Goal: Task Accomplishment & Management: Use online tool/utility

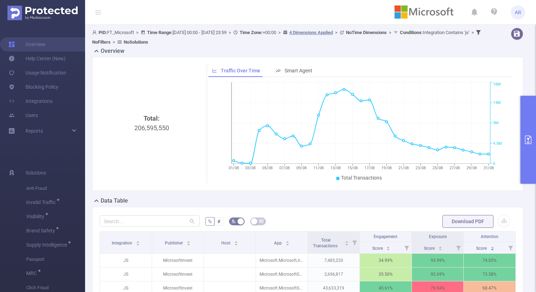
scroll to position [102, 0]
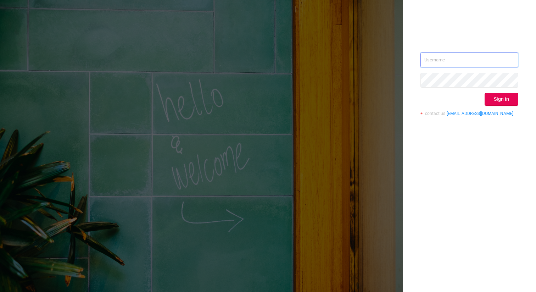
click at [451, 61] on input "text" at bounding box center [470, 60] width 98 height 15
type input "ashley@protected.media"
click at [505, 103] on button "Sign in" at bounding box center [502, 99] width 34 height 13
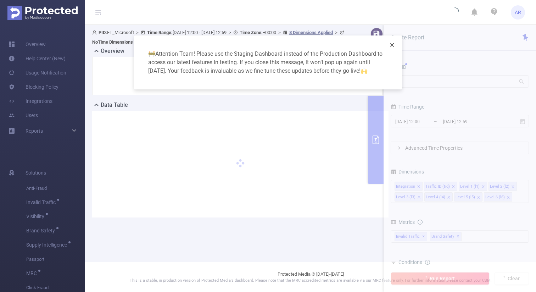
click at [394, 44] on icon "icon: close" at bounding box center [393, 45] width 6 height 6
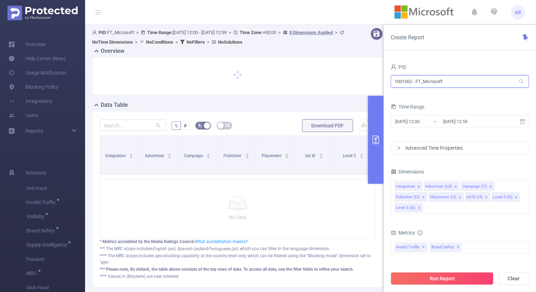
click at [420, 79] on input "1001062 - FT_Microsoft" at bounding box center [460, 81] width 138 height 12
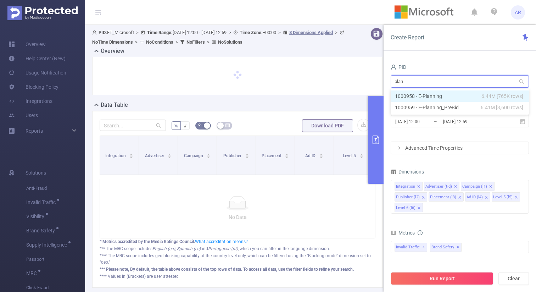
type input "plann"
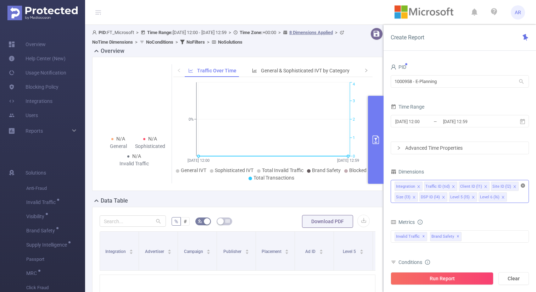
click at [521, 184] on icon "icon: close-circle" at bounding box center [523, 185] width 4 height 4
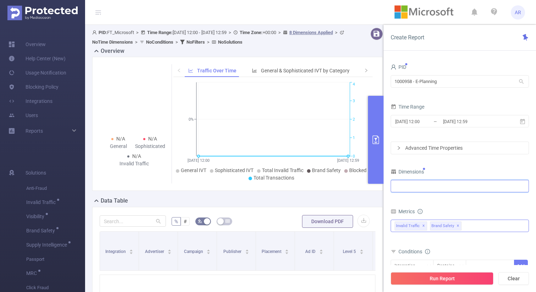
click at [457, 225] on span "✕" at bounding box center [458, 226] width 3 height 9
click at [432, 191] on div "Integration" at bounding box center [460, 186] width 131 height 12
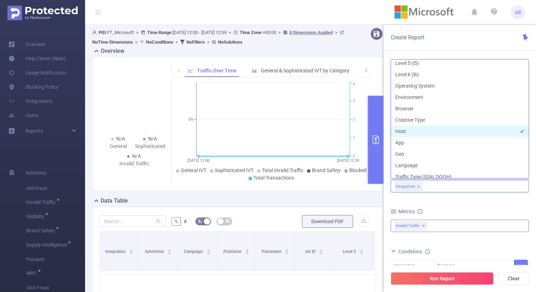
click at [418, 130] on li "Host" at bounding box center [460, 131] width 138 height 11
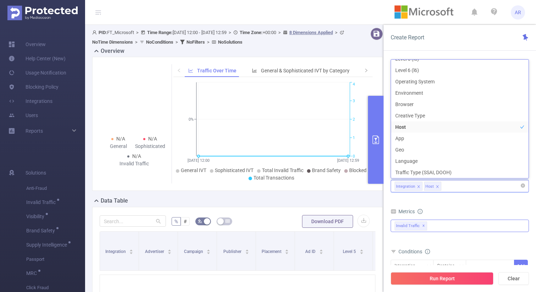
click at [418, 186] on icon "icon: close" at bounding box center [419, 187] width 4 height 4
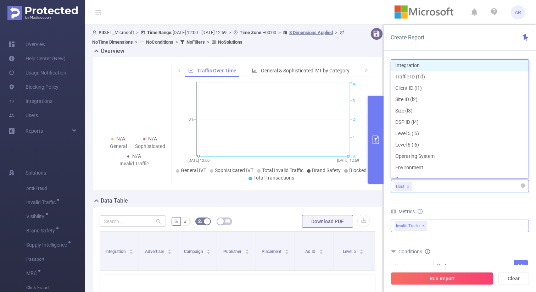
click at [442, 208] on div "Metrics" at bounding box center [460, 213] width 138 height 12
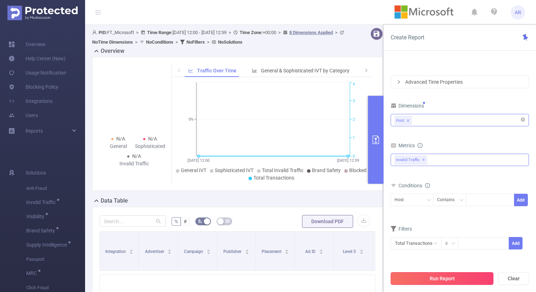
click at [431, 278] on button "Run Report" at bounding box center [442, 278] width 103 height 13
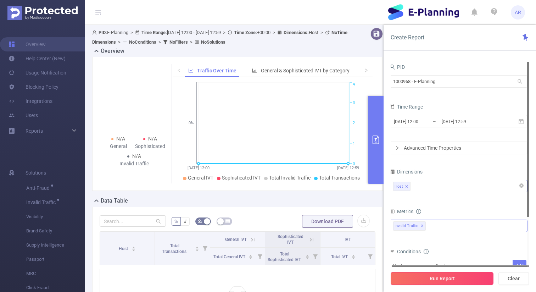
click at [435, 277] on button "Run Report" at bounding box center [442, 278] width 103 height 13
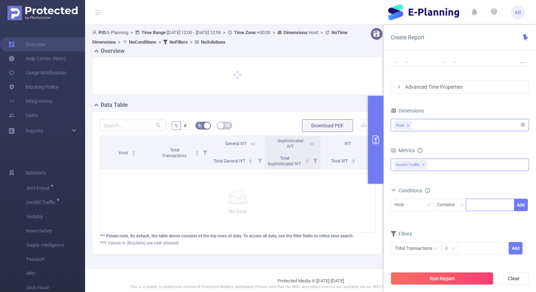
click at [477, 205] on div at bounding box center [490, 205] width 41 height 12
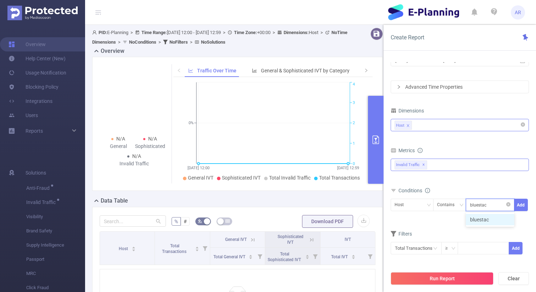
type input "bluestack"
click at [521, 203] on button "Add" at bounding box center [521, 205] width 14 height 12
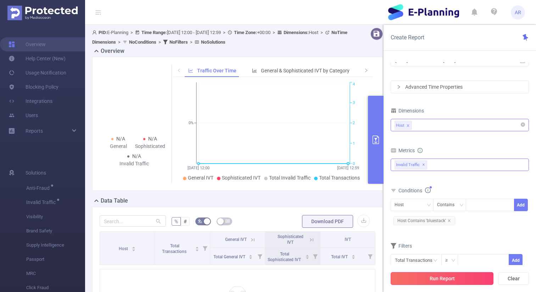
click at [453, 280] on button "Run Report" at bounding box center [442, 278] width 103 height 13
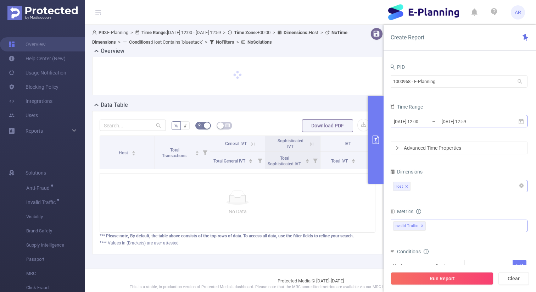
click at [459, 120] on input "[DATE] 12:59" at bounding box center [469, 122] width 57 height 10
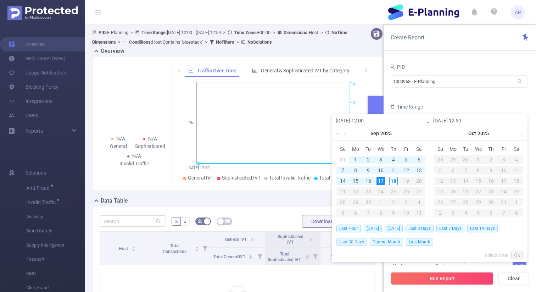
click at [361, 244] on span "Last 30 Days" at bounding box center [352, 242] width 31 height 8
type input "[DATE] 00:00"
type input "[DATE] 23:59"
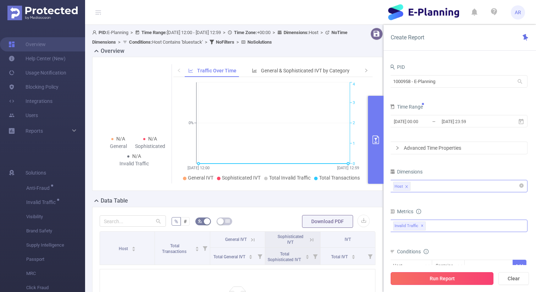
click at [426, 279] on button "Run Report" at bounding box center [442, 278] width 103 height 13
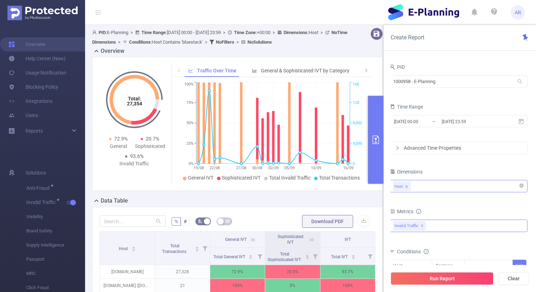
click at [383, 128] on button "primary" at bounding box center [376, 140] width 16 height 88
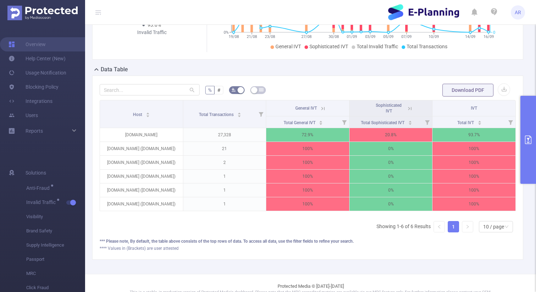
scroll to position [141, 0]
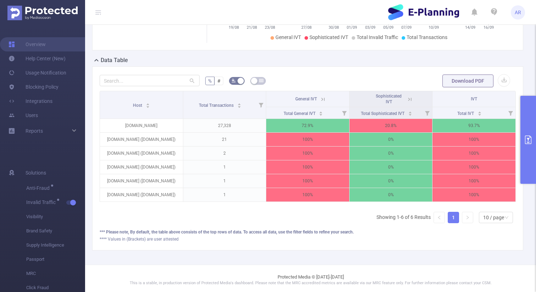
click at [323, 100] on icon at bounding box center [323, 99] width 6 height 6
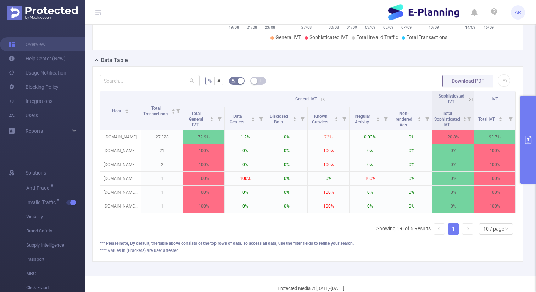
click at [323, 100] on icon at bounding box center [323, 99] width 6 height 6
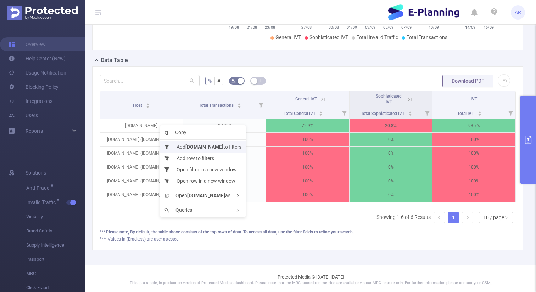
click at [184, 145] on li "Add bluestacks.com to filters" at bounding box center [203, 146] width 86 height 11
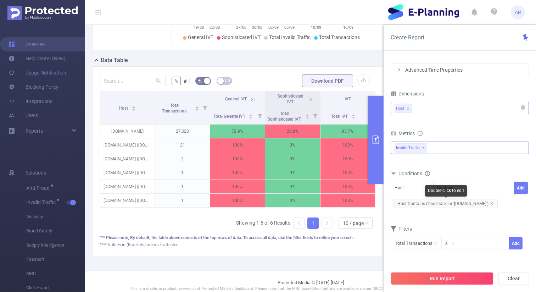
click at [447, 204] on span "Host Contains ('bluestack' or 'bluestacks.com')" at bounding box center [446, 203] width 104 height 9
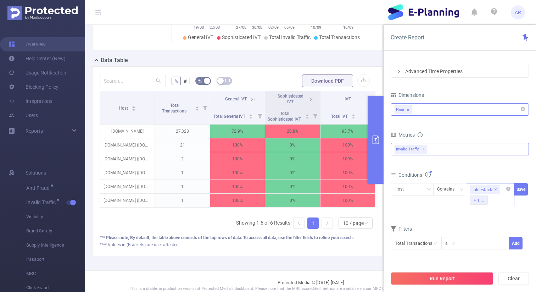
click at [496, 189] on icon "icon: close" at bounding box center [496, 190] width 4 height 4
click at [523, 188] on button "Save" at bounding box center [521, 189] width 14 height 12
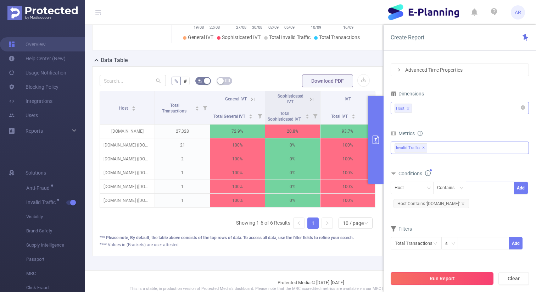
click at [449, 278] on button "Run Report" at bounding box center [442, 278] width 103 height 13
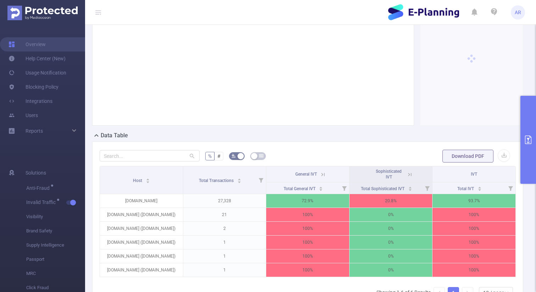
click at [524, 149] on button "primary" at bounding box center [529, 140] width 16 height 88
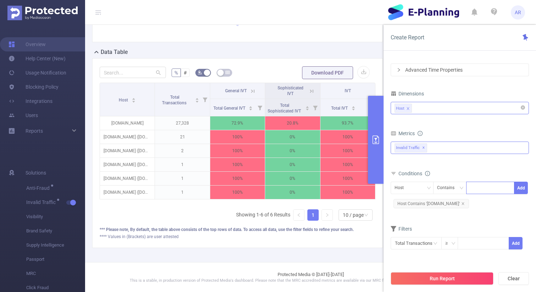
click at [376, 139] on icon "primary" at bounding box center [376, 140] width 6 height 9
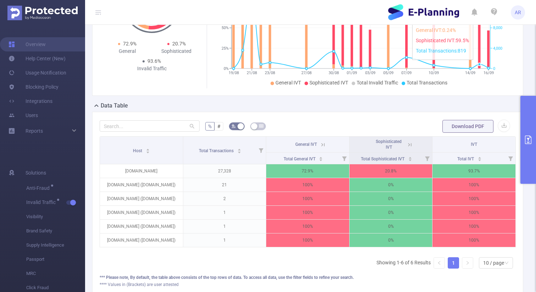
scroll to position [106, 0]
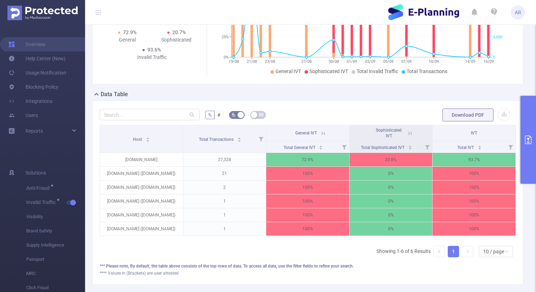
click at [409, 131] on icon at bounding box center [410, 133] width 6 height 6
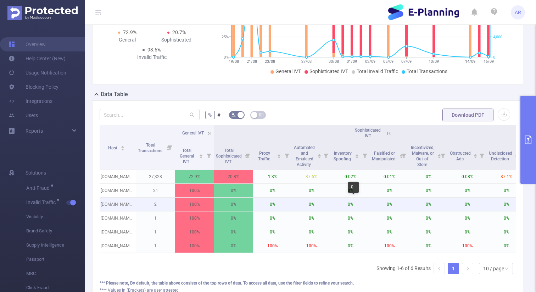
scroll to position [0, 0]
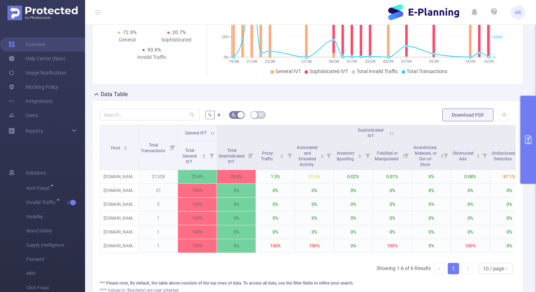
click at [212, 132] on icon at bounding box center [212, 133] width 3 height 3
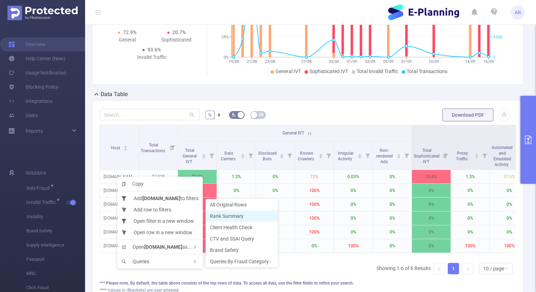
click at [251, 214] on li "Rank Summary" at bounding box center [242, 215] width 72 height 11
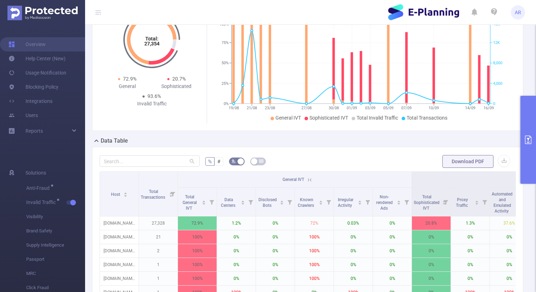
scroll to position [51, 0]
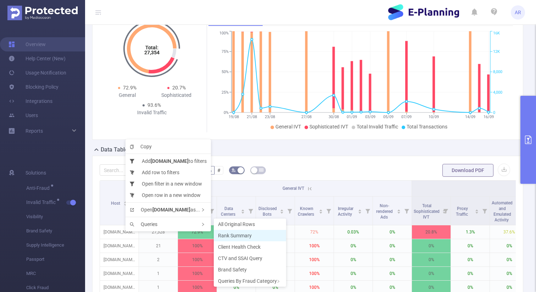
click at [242, 235] on span "Rank Summary" at bounding box center [235, 236] width 34 height 6
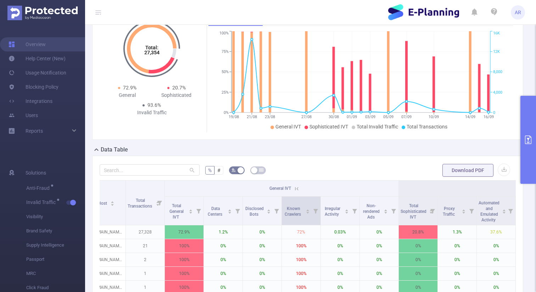
scroll to position [0, 0]
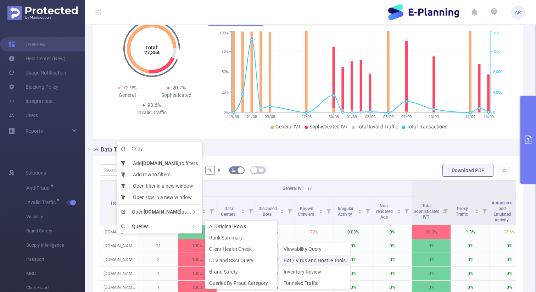
click at [300, 260] on span "Bot / Virus and Hostile Tools" at bounding box center [315, 261] width 62 height 6
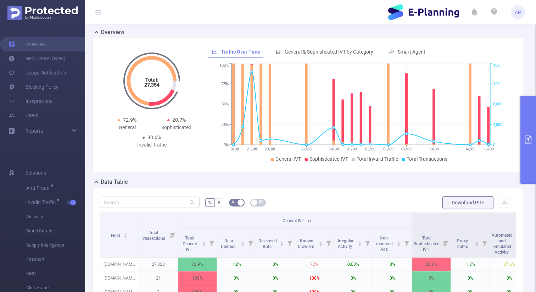
scroll to position [11, 0]
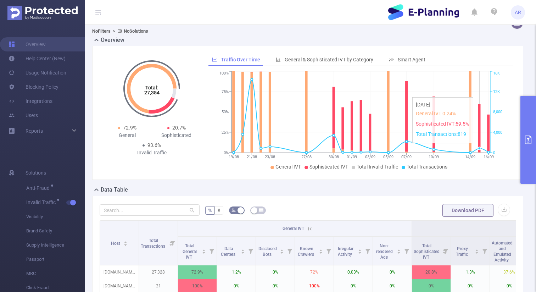
click at [479, 147] on circle at bounding box center [479, 148] width 3 height 3
click at [526, 150] on button "primary" at bounding box center [529, 140] width 16 height 88
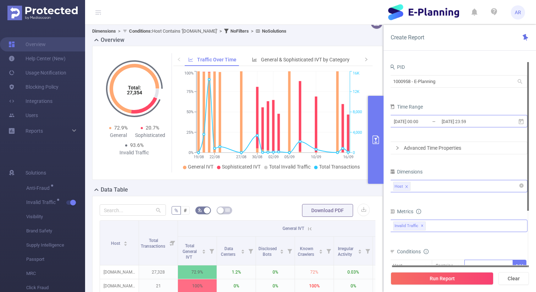
click at [424, 118] on input "[DATE] 00:00" at bounding box center [421, 122] width 57 height 10
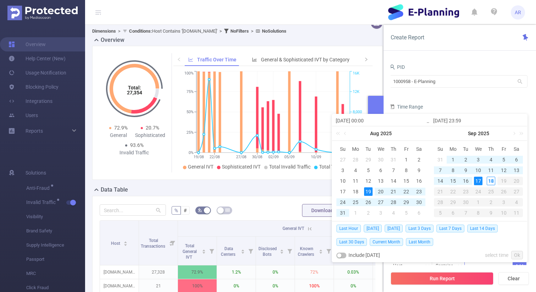
click at [453, 181] on div "15" at bounding box center [453, 181] width 9 height 9
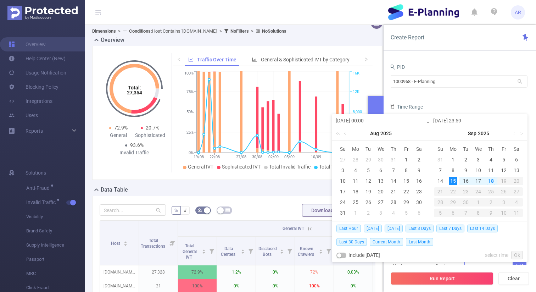
click at [453, 181] on div "15" at bounding box center [453, 181] width 9 height 9
type input "2025-09-15 00:00"
type input "2025-09-15 23:59"
type input "2025-09-15 00:00"
type input "2025-09-15 23:59"
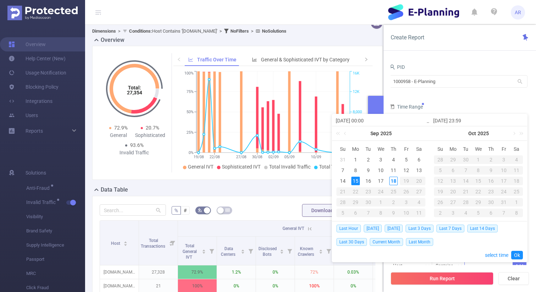
click at [356, 180] on div "15" at bounding box center [356, 181] width 9 height 9
click at [514, 254] on link "Ok" at bounding box center [518, 255] width 12 height 9
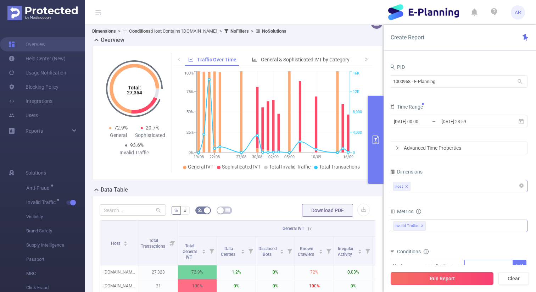
click at [442, 281] on button "Run Report" at bounding box center [442, 278] width 103 height 13
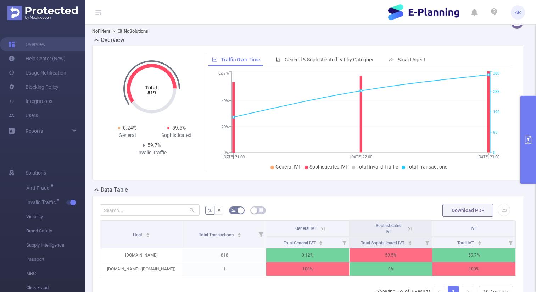
click at [531, 155] on button "primary" at bounding box center [529, 140] width 16 height 88
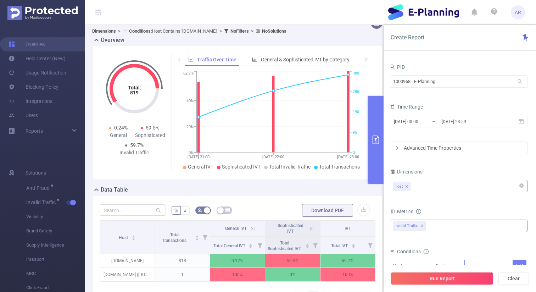
click at [431, 186] on div "Host" at bounding box center [458, 186] width 131 height 12
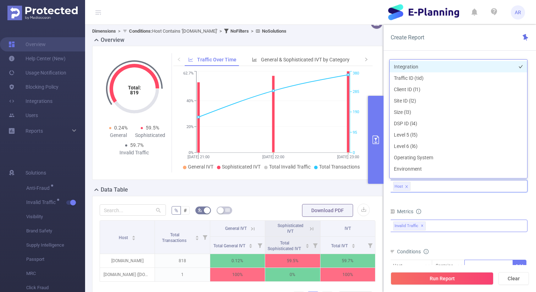
click at [406, 65] on li "Integration" at bounding box center [459, 66] width 138 height 11
click at [446, 211] on div "Metrics" at bounding box center [459, 213] width 138 height 12
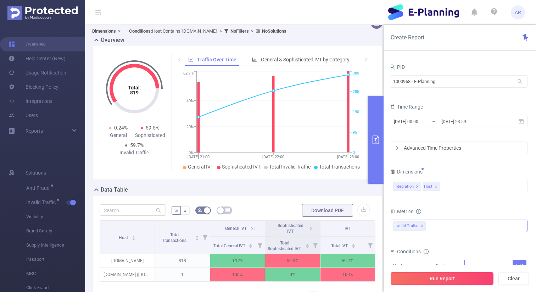
click at [440, 278] on button "Run Report" at bounding box center [442, 278] width 103 height 13
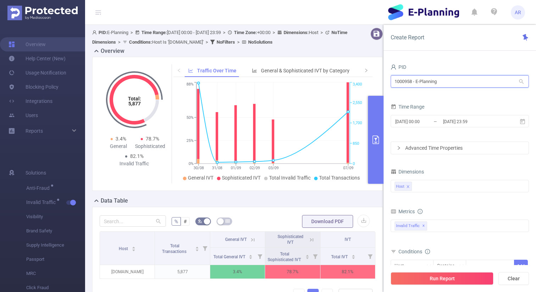
click at [432, 86] on input "1000958 - E-Planning" at bounding box center [460, 81] width 138 height 12
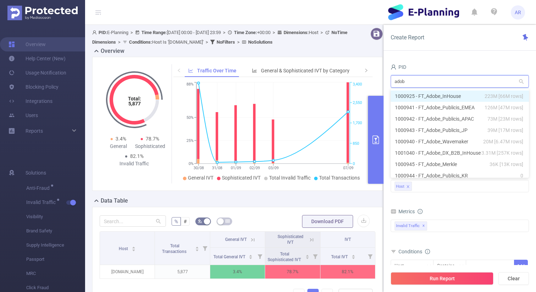
type input "adobe"
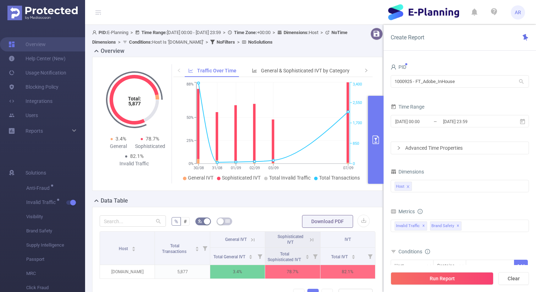
click at [446, 128] on div "2025-08-29 00:00 _ 2025-09-07 23:59" at bounding box center [460, 122] width 138 height 17
click at [446, 122] on input "2025-09-07 23:59" at bounding box center [471, 122] width 57 height 10
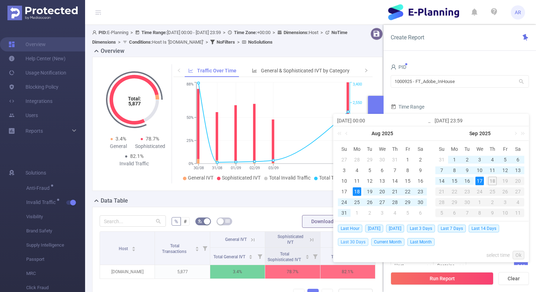
click at [358, 242] on span "Last 30 Days" at bounding box center [353, 242] width 31 height 8
type input "[DATE] 00:00"
type input "[DATE] 23:59"
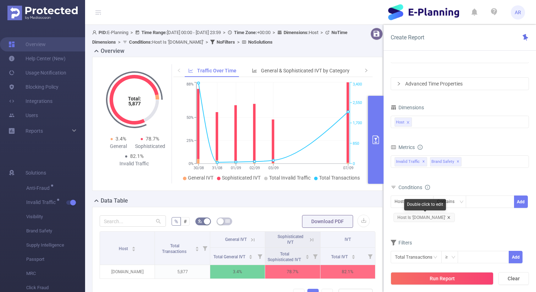
click at [447, 218] on icon "icon: close" at bounding box center [449, 218] width 4 height 4
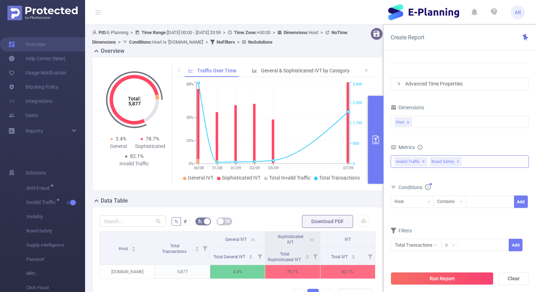
click at [457, 161] on span "✕" at bounding box center [458, 162] width 3 height 9
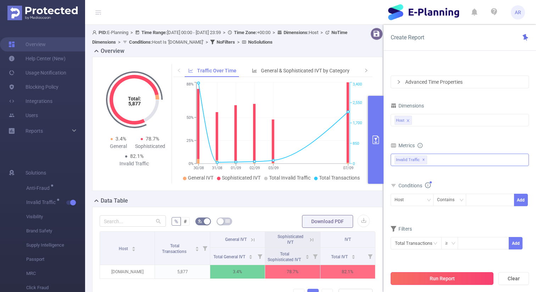
click at [429, 277] on button "Run Report" at bounding box center [442, 278] width 103 height 13
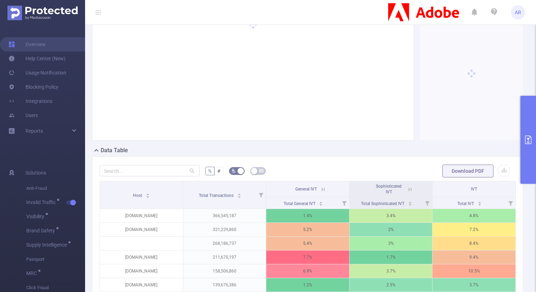
scroll to position [59, 0]
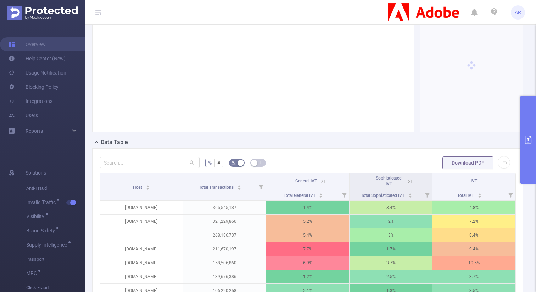
click at [524, 111] on button "primary" at bounding box center [529, 140] width 16 height 88
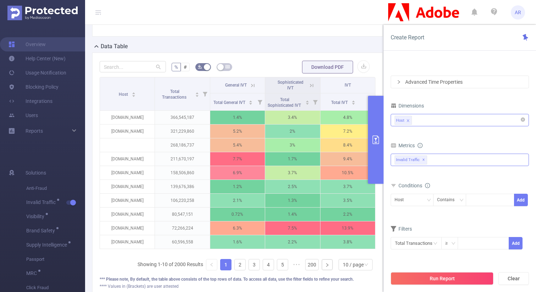
click at [429, 118] on div "Host" at bounding box center [460, 120] width 131 height 12
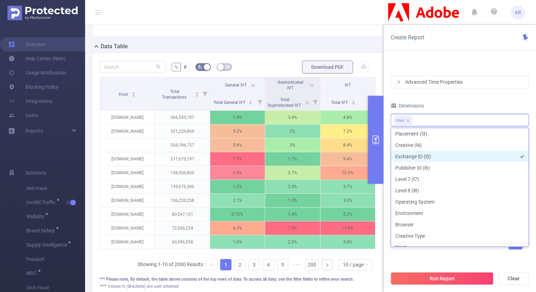
scroll to position [0, 0]
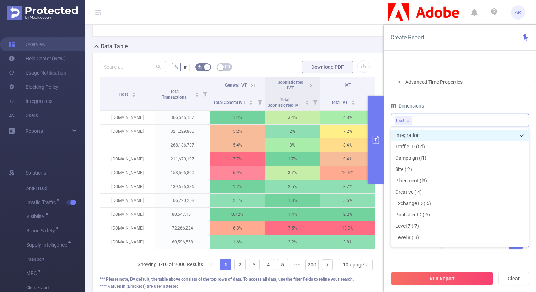
click at [417, 133] on li "Integration" at bounding box center [460, 135] width 138 height 11
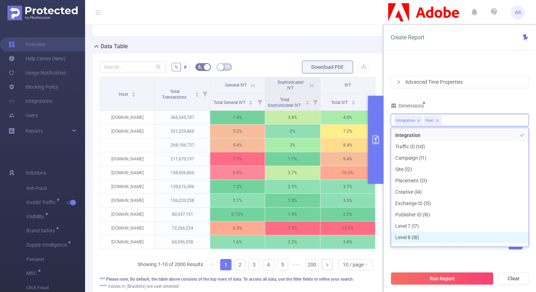
scroll to position [8, 0]
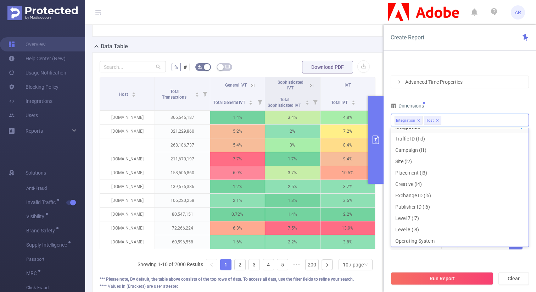
click at [437, 259] on div "PID 1000925 - FT_Adobe_InHouse 1000925 - FT_Adobe_InHouse Time Range 2025-08-19…" at bounding box center [460, 131] width 138 height 271
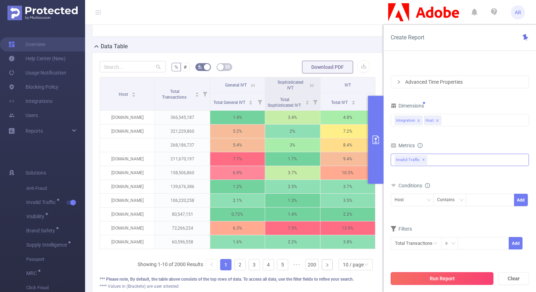
click at [429, 277] on button "Run Report" at bounding box center [442, 278] width 103 height 13
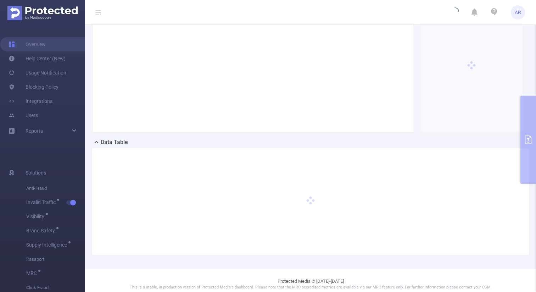
scroll to position [0, 0]
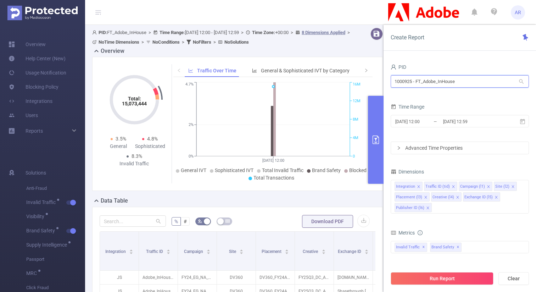
click at [442, 81] on input "1000925 - FT_Adobe_InHouse" at bounding box center [460, 81] width 138 height 12
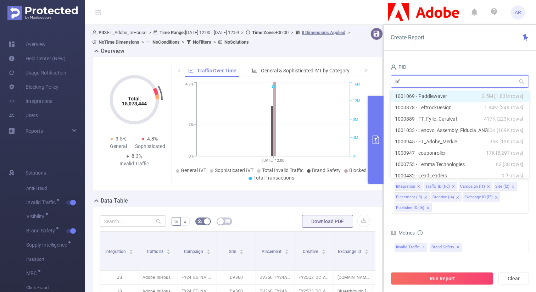
type input "left"
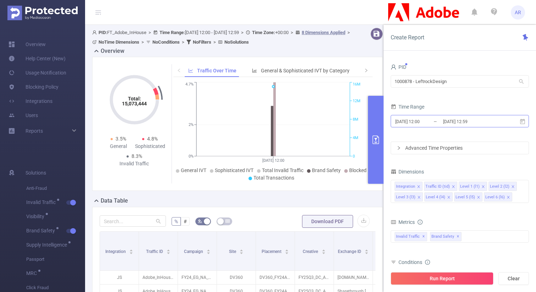
click at [444, 123] on input "[DATE] 12:59" at bounding box center [471, 122] width 57 height 10
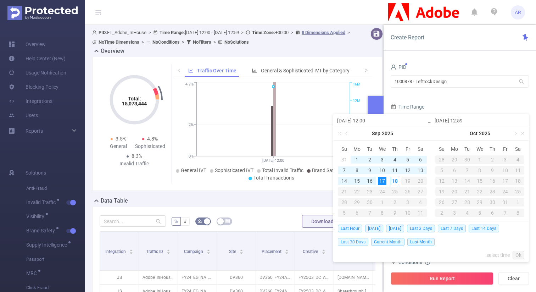
click at [354, 240] on span "Last 30 Days" at bounding box center [353, 242] width 31 height 8
type input "[DATE] 00:00"
type input "[DATE] 23:59"
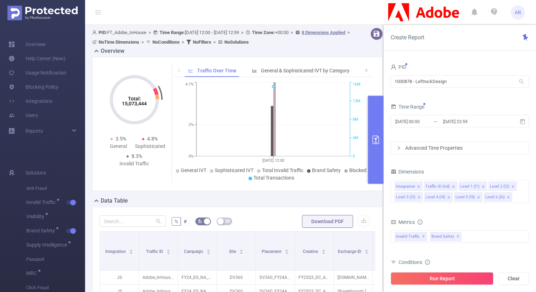
click at [475, 109] on div "Time Range" at bounding box center [460, 108] width 138 height 12
click at [524, 186] on icon "icon: close-circle" at bounding box center [523, 185] width 4 height 4
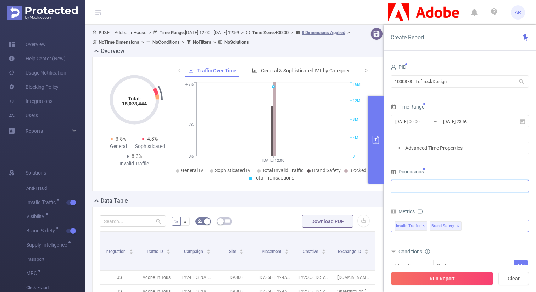
click at [457, 225] on span "✕" at bounding box center [458, 226] width 3 height 9
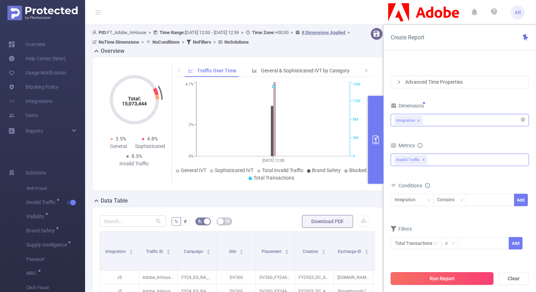
click at [427, 278] on button "Run Report" at bounding box center [442, 278] width 103 height 13
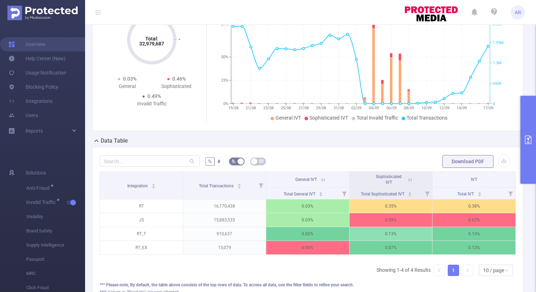
scroll to position [62, 0]
